Goal: Task Accomplishment & Management: Manage account settings

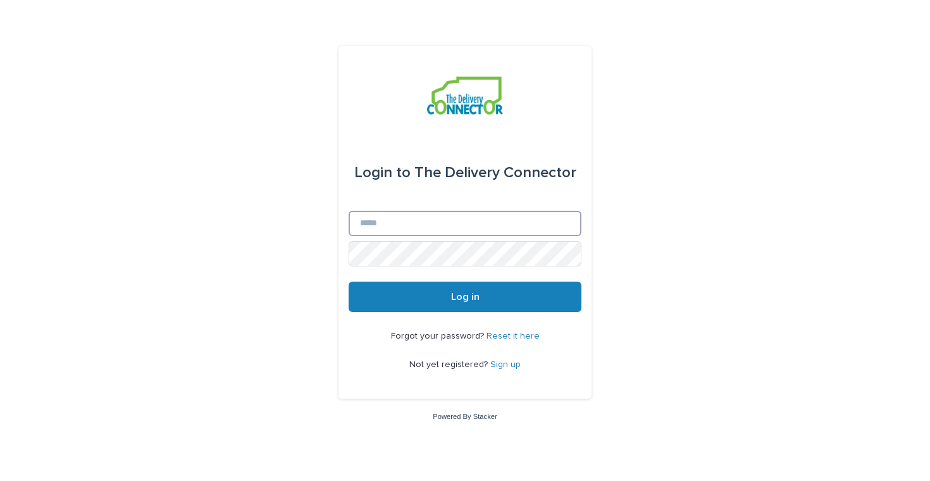
type input "**********"
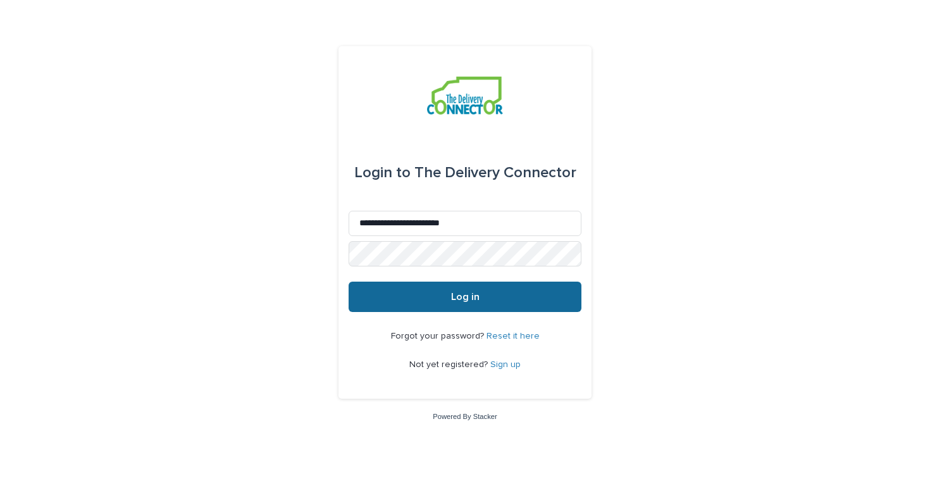
click at [437, 302] on button "Log in" at bounding box center [465, 297] width 233 height 30
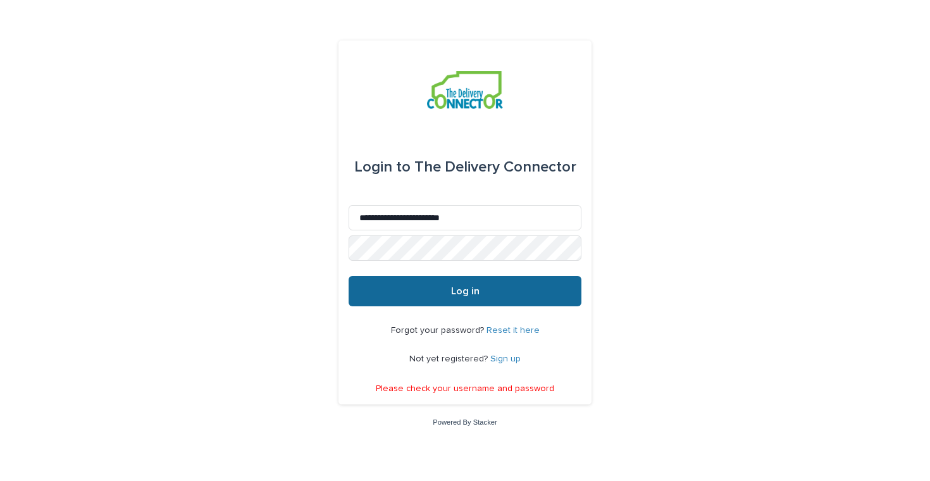
click at [456, 293] on span "Log in" at bounding box center [465, 291] width 28 height 10
click at [479, 290] on span "Log in" at bounding box center [465, 291] width 28 height 10
